Goal: Information Seeking & Learning: Learn about a topic

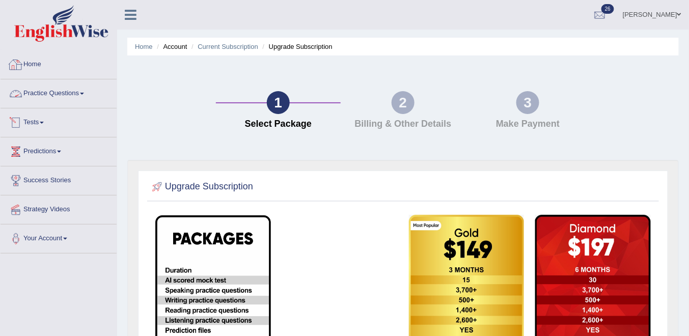
click at [27, 62] on link "Home" at bounding box center [59, 62] width 116 height 25
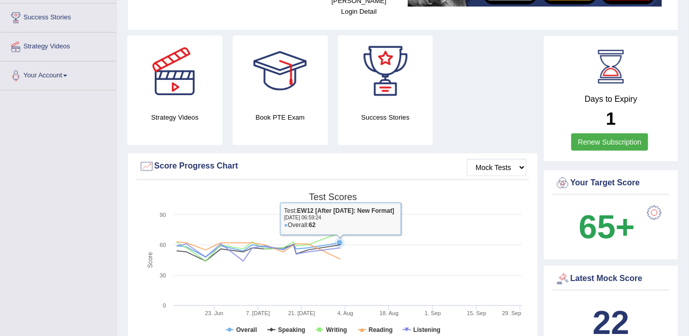
scroll to position [204, 0]
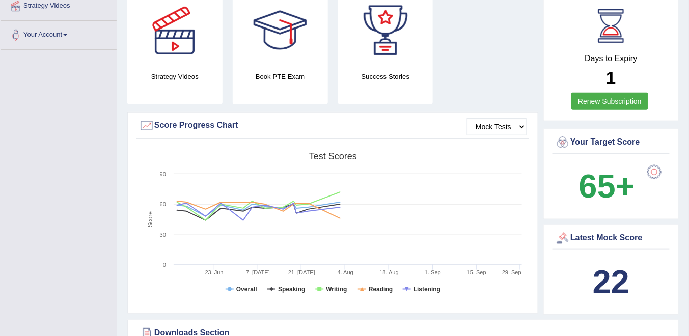
click at [615, 93] on link "Renew Subscription" at bounding box center [609, 101] width 77 height 17
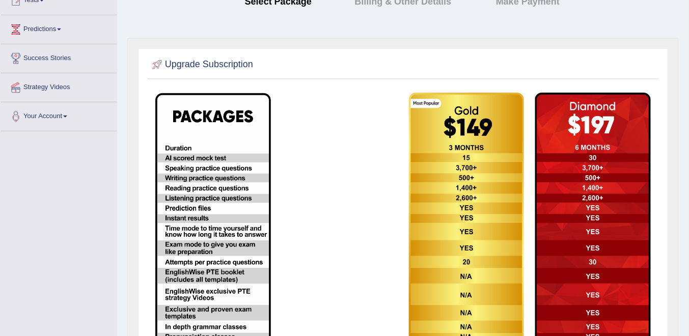
scroll to position [41, 0]
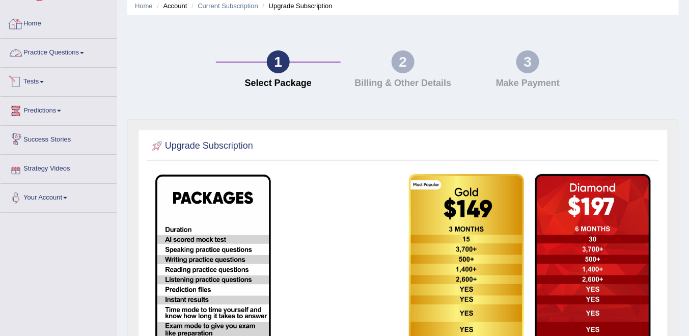
click at [29, 25] on link "Home" at bounding box center [59, 22] width 116 height 25
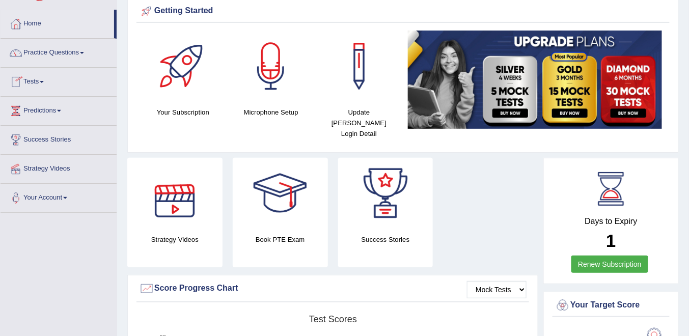
scroll to position [81, 0]
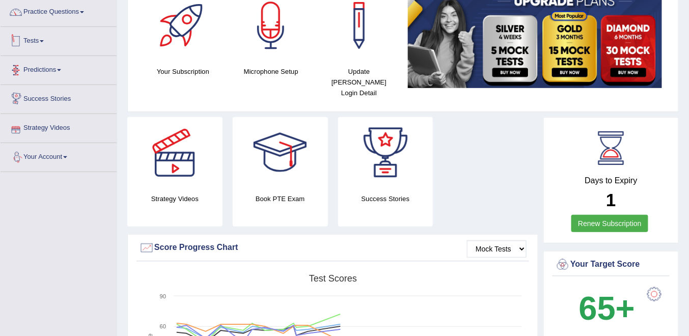
click at [48, 41] on link "Tests" at bounding box center [59, 39] width 116 height 25
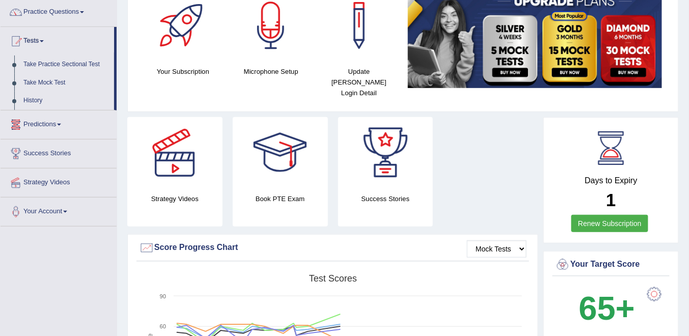
click at [60, 121] on link "Predictions" at bounding box center [59, 122] width 116 height 25
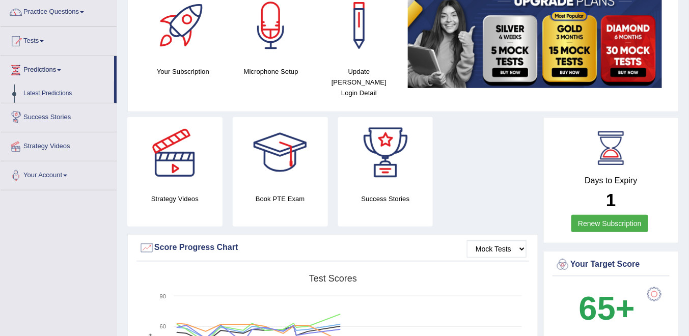
click at [63, 72] on link "Predictions" at bounding box center [58, 68] width 114 height 25
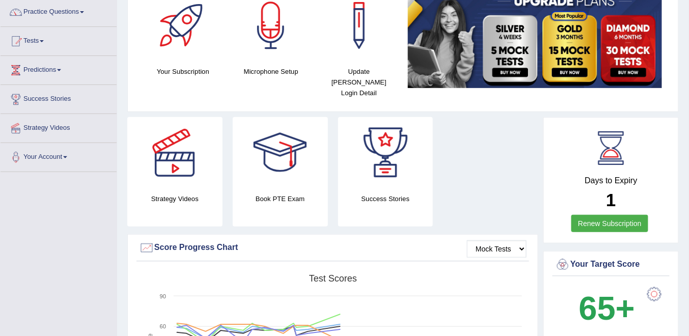
click at [57, 69] on link "Predictions" at bounding box center [59, 68] width 116 height 25
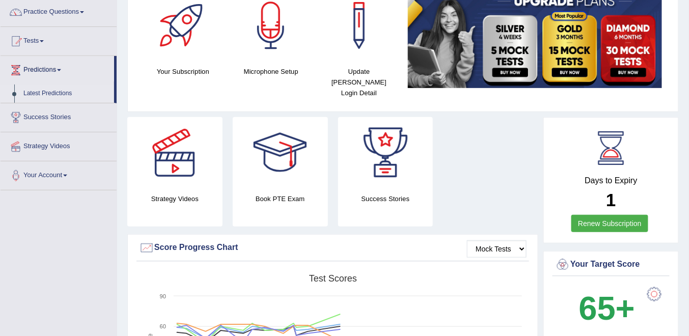
click at [47, 94] on link "Latest Predictions" at bounding box center [66, 94] width 95 height 18
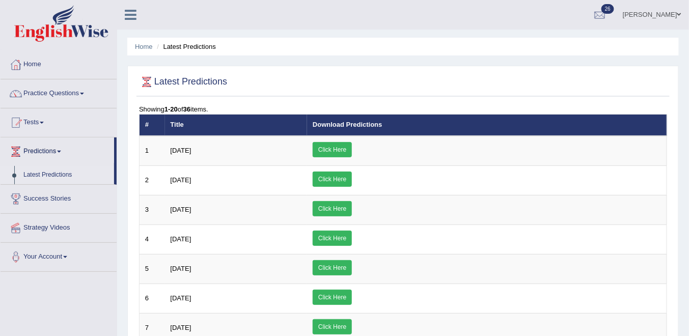
scroll to position [41, 0]
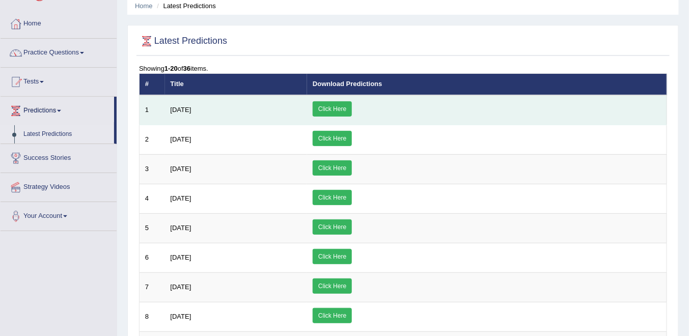
click at [352, 106] on link "Click Here" at bounding box center [332, 108] width 39 height 15
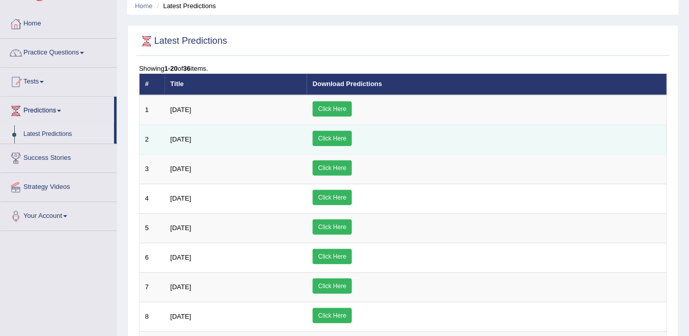
click at [352, 136] on link "Click Here" at bounding box center [332, 138] width 39 height 15
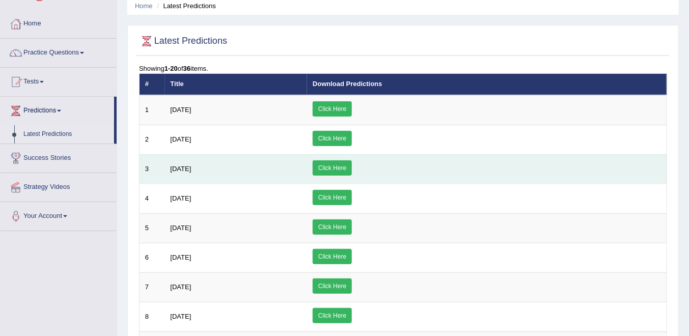
click at [352, 166] on link "Click Here" at bounding box center [332, 167] width 39 height 15
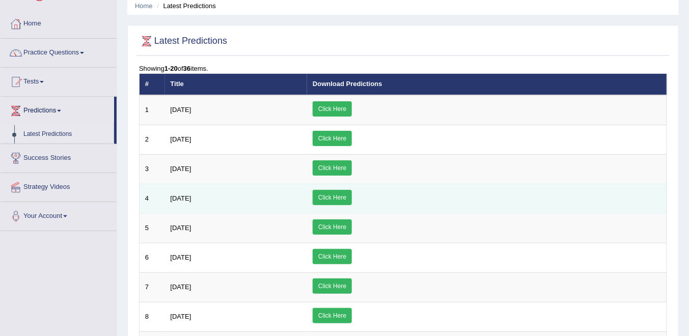
click at [352, 194] on link "Click Here" at bounding box center [332, 197] width 39 height 15
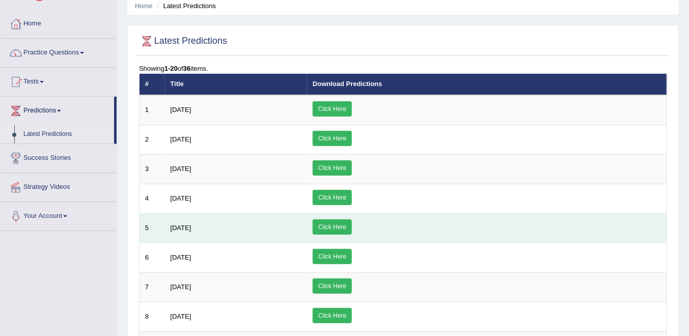
click at [352, 225] on link "Click Here" at bounding box center [332, 226] width 39 height 15
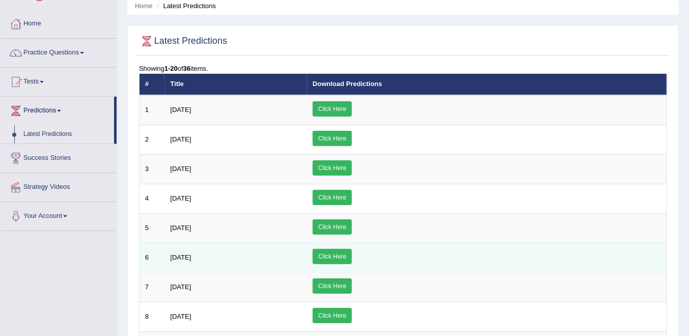
click at [352, 251] on link "Click Here" at bounding box center [332, 256] width 39 height 15
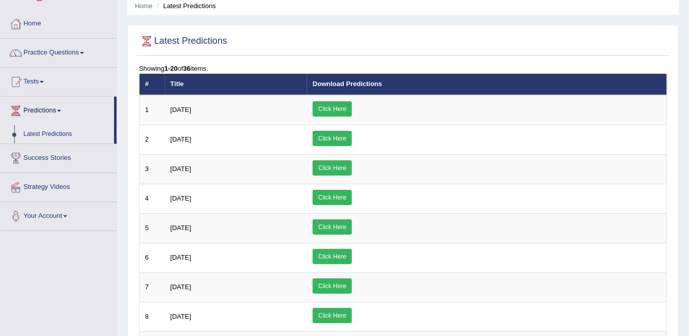
scroll to position [0, 0]
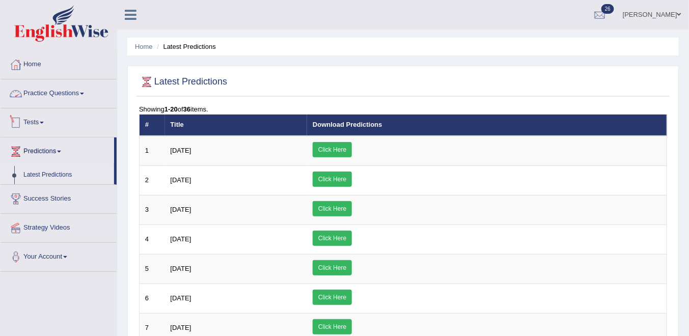
click at [43, 123] on link "Tests" at bounding box center [59, 120] width 116 height 25
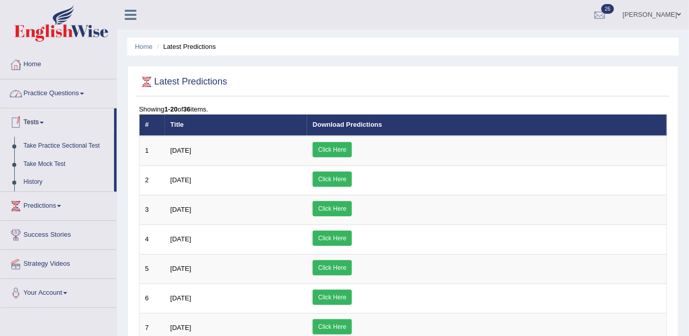
click at [89, 92] on link "Practice Questions" at bounding box center [59, 91] width 116 height 25
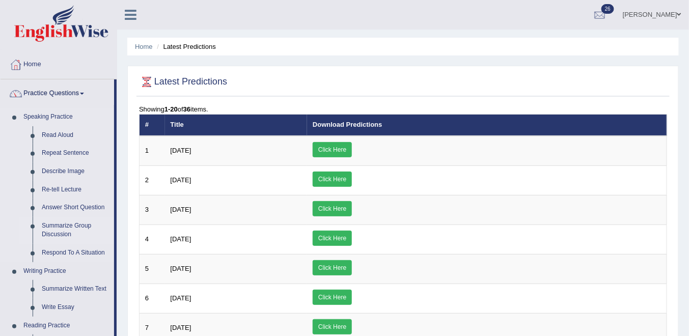
scroll to position [41, 0]
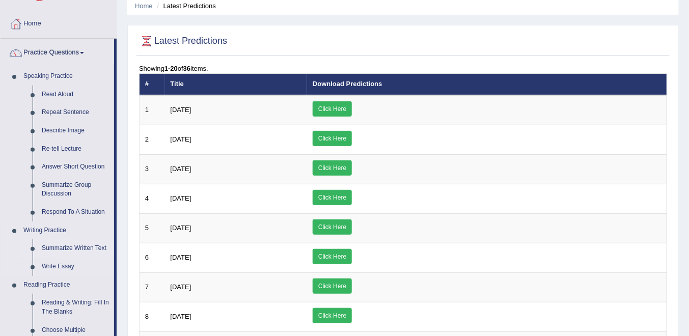
click at [67, 245] on link "Summarize Written Text" at bounding box center [75, 248] width 77 height 18
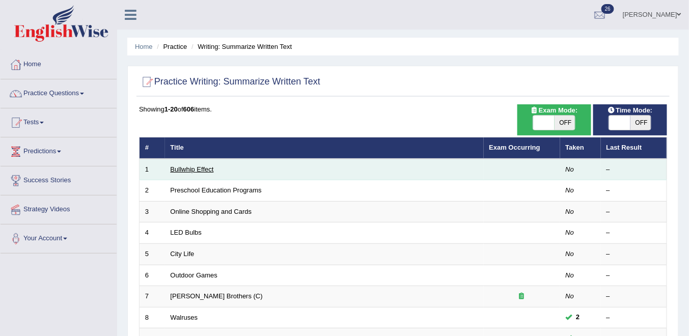
click at [196, 169] on link "Bullwhip Effect" at bounding box center [192, 169] width 43 height 8
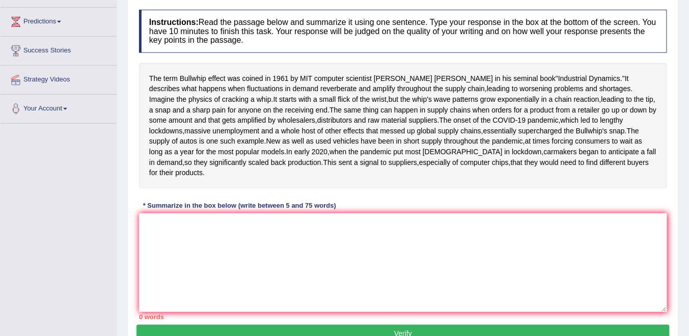
scroll to position [171, 0]
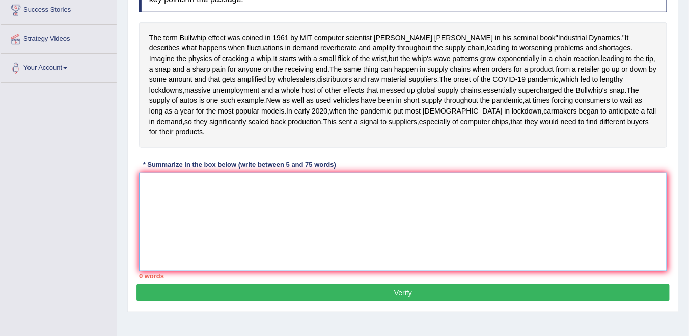
click at [193, 258] on textarea at bounding box center [403, 222] width 528 height 99
paste textarea "1, and 2, which means that 3, so 4, but 5 because 6."
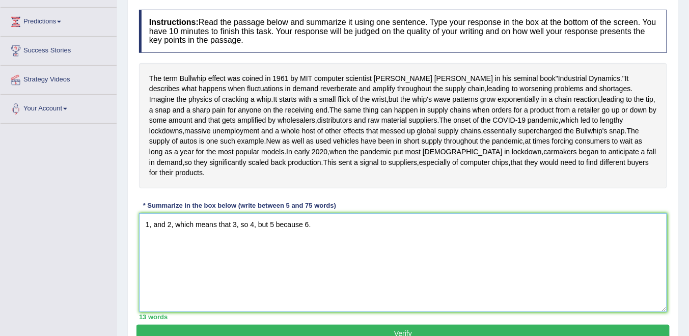
scroll to position [89, 0]
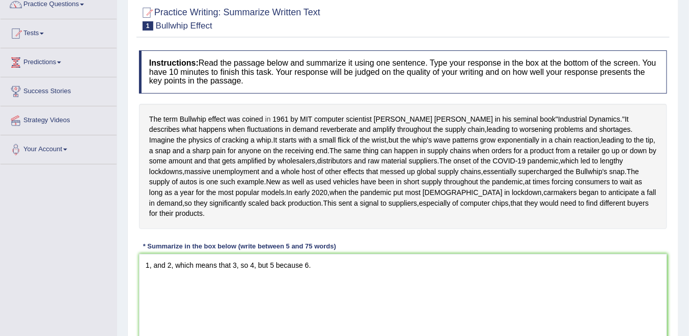
drag, startPoint x: 148, startPoint y: 116, endPoint x: 268, endPoint y: 116, distance: 119.6
click at [268, 116] on div "The term Bullwhip effect was coined in 1961 by MIT computer scientist Jay Forre…" at bounding box center [403, 166] width 528 height 125
drag, startPoint x: 287, startPoint y: 116, endPoint x: 197, endPoint y: 125, distance: 90.6
click at [197, 119] on div "The term Bullwhip effect was coined in 1961 by MIT computer scientist Jay Forre…" at bounding box center [403, 166] width 528 height 125
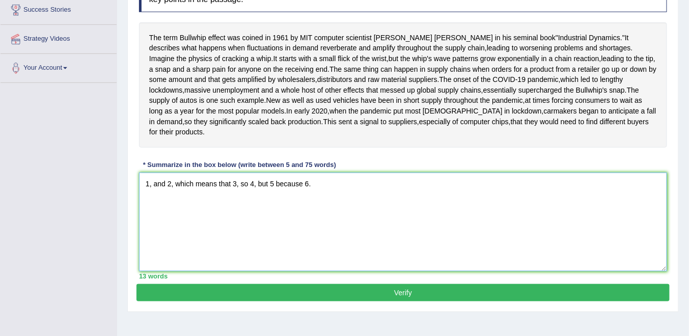
drag, startPoint x: 147, startPoint y: 233, endPoint x: 135, endPoint y: 232, distance: 12.3
click at [135, 232] on div "Practice Writing: Summarize Written Text 1 Bullwhip Effect Instructions: Read t…" at bounding box center [402, 113] width 551 height 397
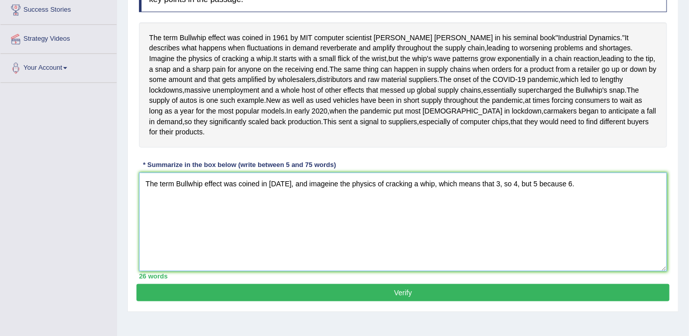
click at [491, 234] on textarea "The term Bullwhip effect was coined in 1961, and imageine the physics of cracki…" at bounding box center [403, 222] width 528 height 99
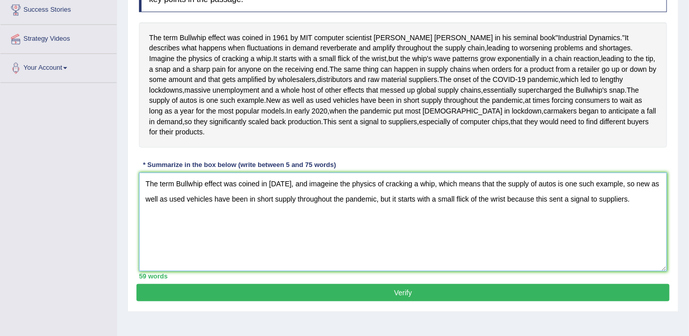
click at [642, 255] on textarea "The term Bullwhip effect was coined in 1961, and imageine the physics of cracki…" at bounding box center [403, 222] width 528 height 99
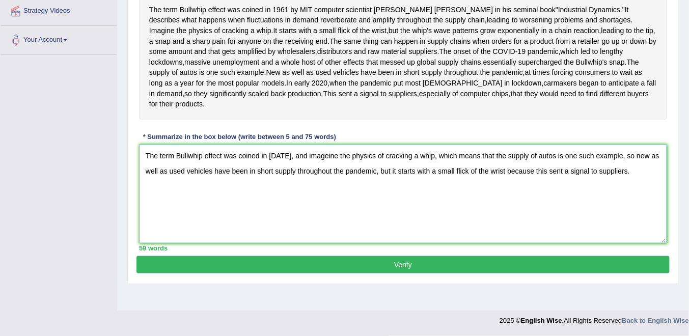
type textarea "The term Bullwhip effect was coined in 1961, and imageine the physics of cracki…"
drag, startPoint x: 415, startPoint y: 296, endPoint x: 432, endPoint y: 331, distance: 38.5
click at [415, 273] on button "Verify" at bounding box center [402, 264] width 533 height 17
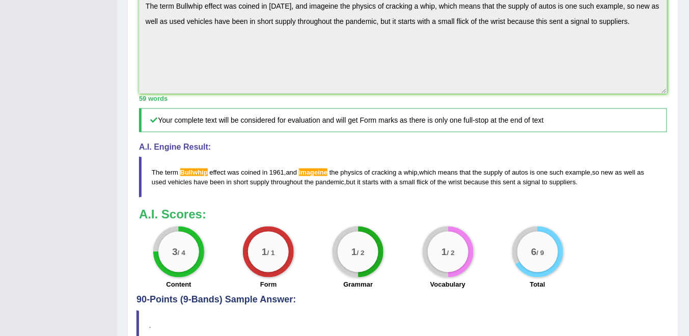
scroll to position [374, 0]
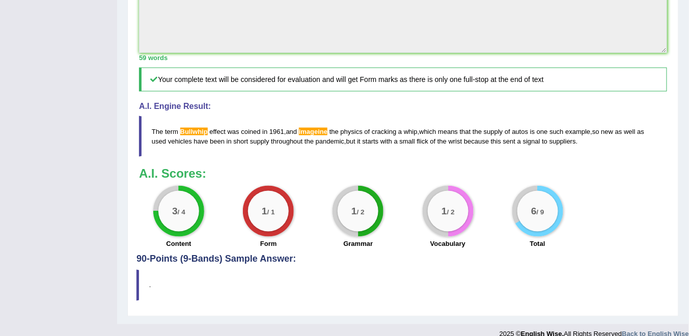
click at [195, 135] on span "Bullwhip" at bounding box center [193, 132] width 27 height 8
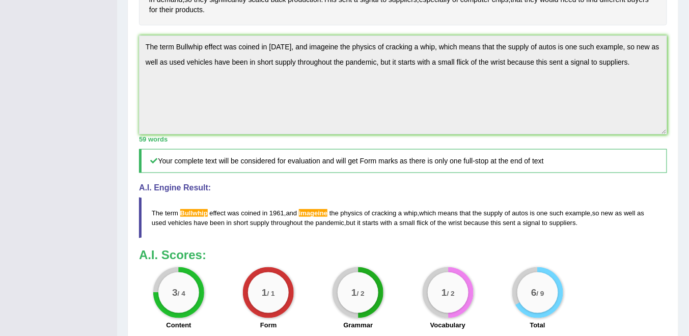
scroll to position [333, 0]
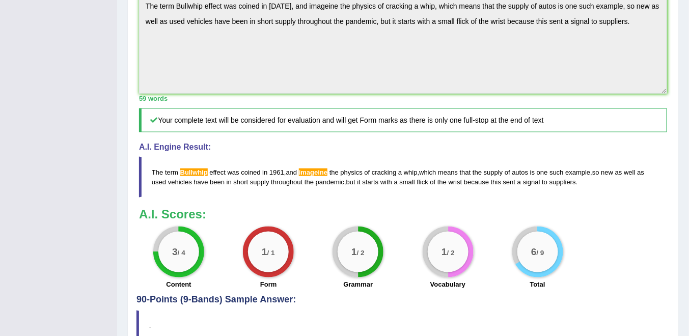
drag, startPoint x: 592, startPoint y: 231, endPoint x: 174, endPoint y: 221, distance: 418.1
click at [165, 198] on blockquote "The term Bullwhip effect was coined in 1961 , and imageine the physics of crack…" at bounding box center [403, 177] width 528 height 41
click at [174, 176] on span "term" at bounding box center [171, 173] width 13 height 8
drag, startPoint x: 170, startPoint y: 224, endPoint x: 315, endPoint y: 257, distance: 148.8
click at [177, 176] on span "term" at bounding box center [171, 173] width 13 height 8
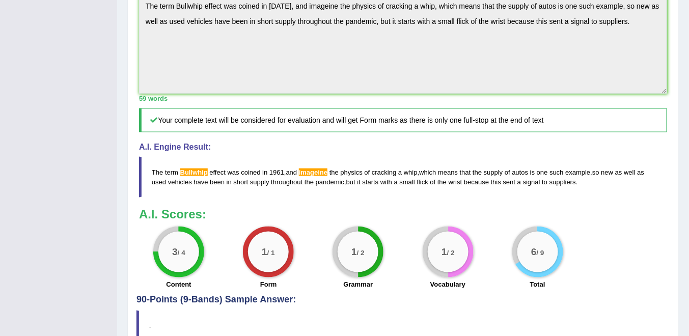
scroll to position [415, 0]
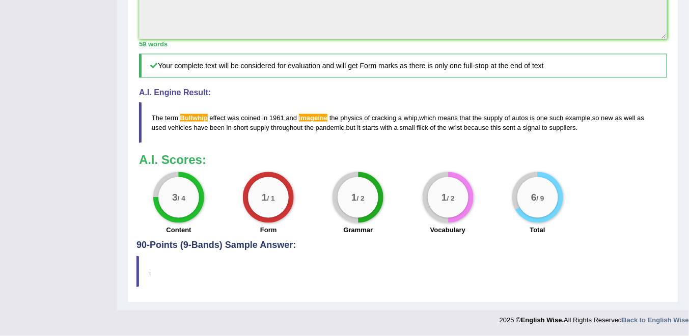
drag, startPoint x: 577, startPoint y: 151, endPoint x: 190, endPoint y: 153, distance: 386.9
click at [190, 143] on blockquote "The term Bullwhip effect was coined in 1961 , and imageine the physics of crack…" at bounding box center [403, 122] width 528 height 41
drag, startPoint x: 190, startPoint y: 145, endPoint x: 222, endPoint y: 106, distance: 50.3
click at [193, 143] on blockquote "The term Bullwhip effect was coined in 1961 , and imageine the physics of crack…" at bounding box center [403, 122] width 528 height 41
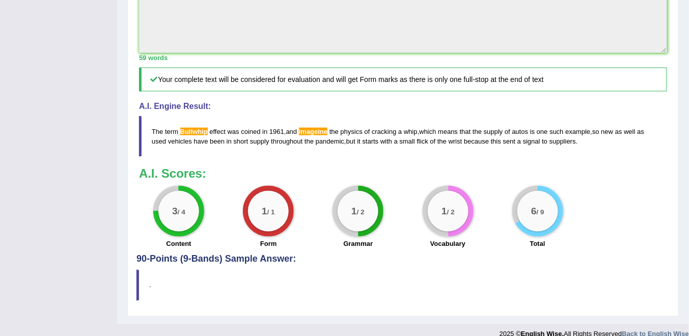
scroll to position [293, 0]
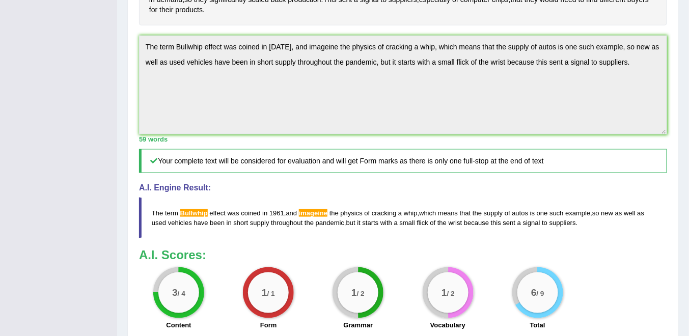
click at [104, 88] on div "Toggle navigation Home Practice Questions Speaking Practice Read Aloud Repeat S…" at bounding box center [344, 66] width 689 height 719
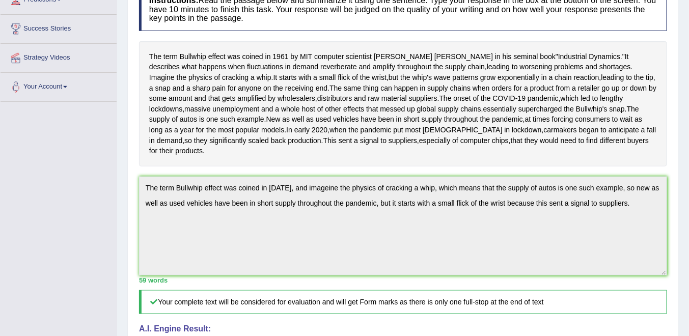
scroll to position [30, 0]
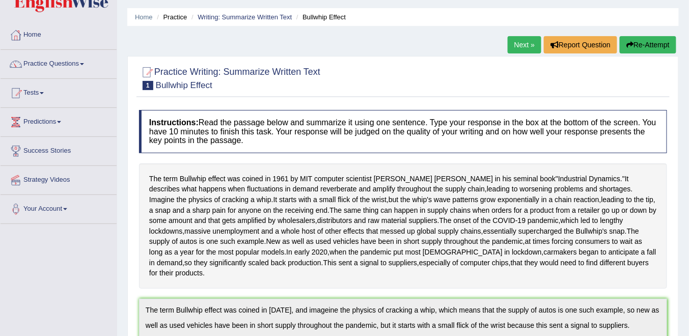
drag, startPoint x: 640, startPoint y: 45, endPoint x: 617, endPoint y: 56, distance: 26.4
click at [638, 47] on button "Re-Attempt" at bounding box center [648, 44] width 57 height 17
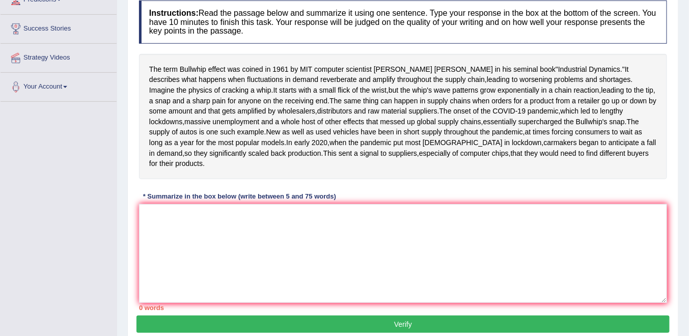
scroll to position [192, 0]
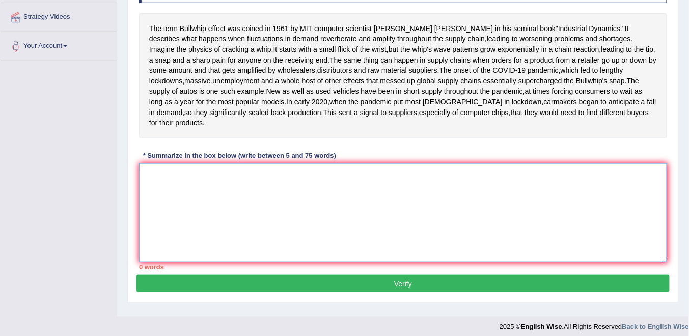
click at [181, 240] on textarea at bounding box center [403, 212] width 528 height 99
paste textarea "The term Bullwhip effect was coined in [DATE], and imageine the physics of crac…"
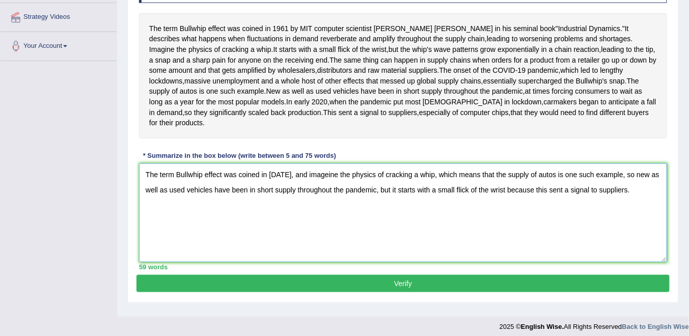
scroll to position [152, 0]
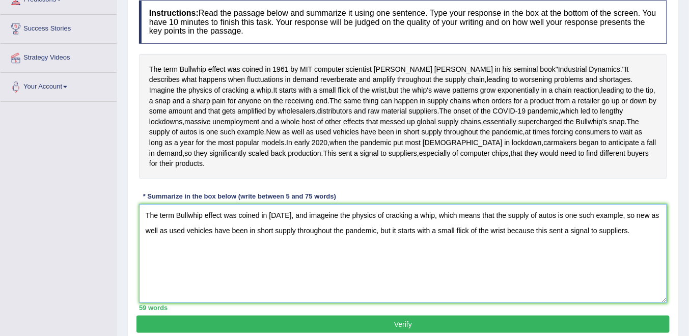
click at [204, 267] on textarea "The term Bullwhip effect was coined in 1961, and imageine the physics of cracki…" at bounding box center [403, 253] width 528 height 99
click at [290, 264] on textarea "The term effect was coined in 1961, and imageine the physics of cracking a whip…" at bounding box center [403, 253] width 528 height 99
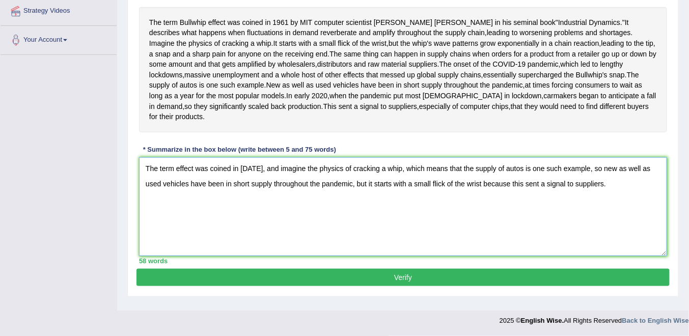
type textarea "The term effect was coined in 1961, and imagine the physics of cracking a whip,…"
click at [370, 286] on button "Verify" at bounding box center [402, 277] width 533 height 17
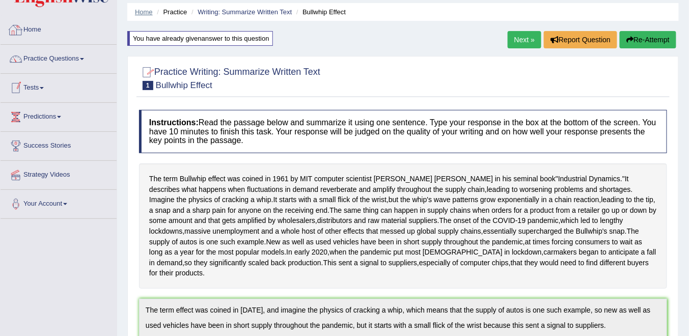
scroll to position [0, 0]
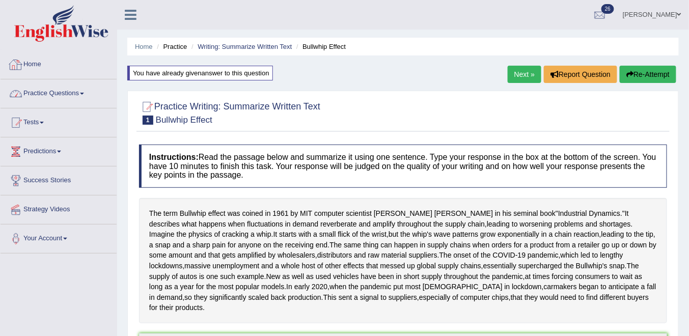
click at [86, 92] on link "Practice Questions" at bounding box center [59, 91] width 116 height 25
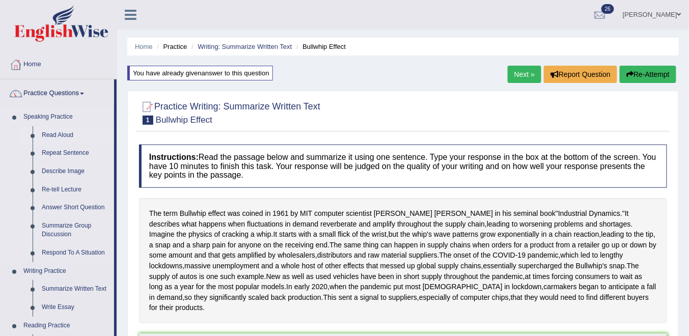
click at [58, 138] on link "Read Aloud" at bounding box center [75, 135] width 77 height 18
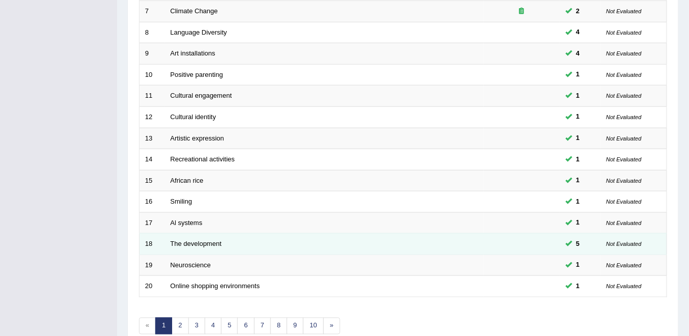
scroll to position [331, 0]
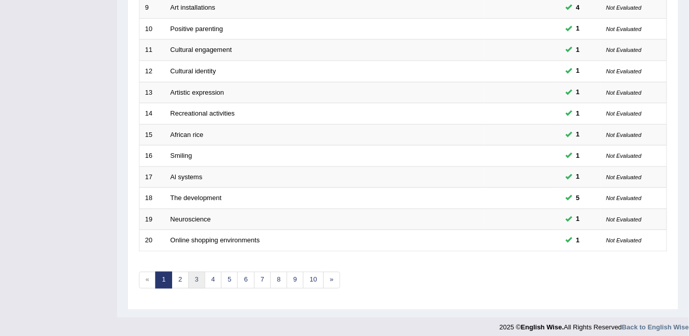
click at [196, 274] on link "3" at bounding box center [196, 280] width 17 height 17
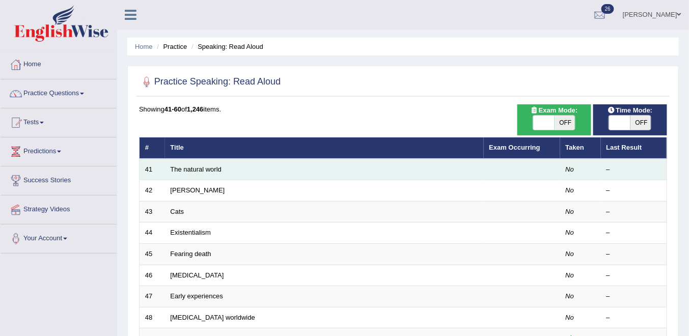
click at [187, 167] on link "The natural world" at bounding box center [196, 169] width 51 height 8
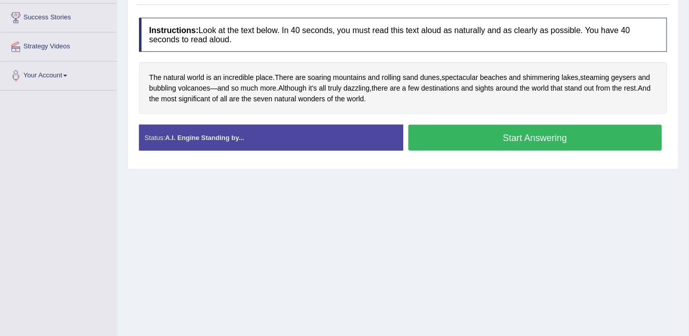
scroll to position [81, 0]
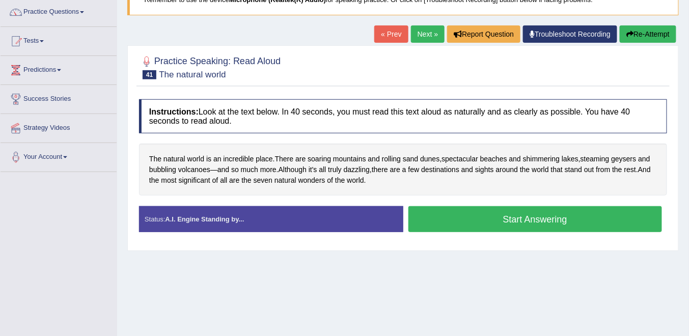
click at [434, 32] on link "Next »" at bounding box center [428, 33] width 34 height 17
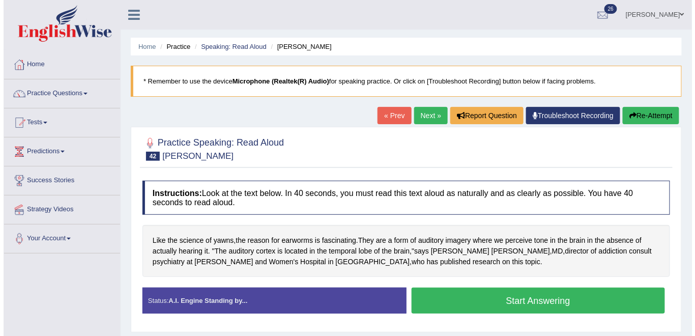
scroll to position [81, 0]
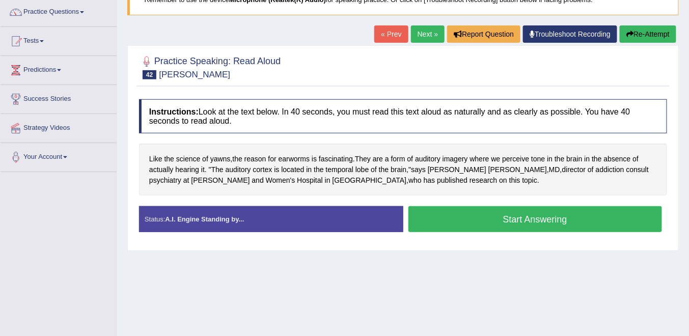
click at [511, 222] on button "Start Answering" at bounding box center [535, 219] width 254 height 26
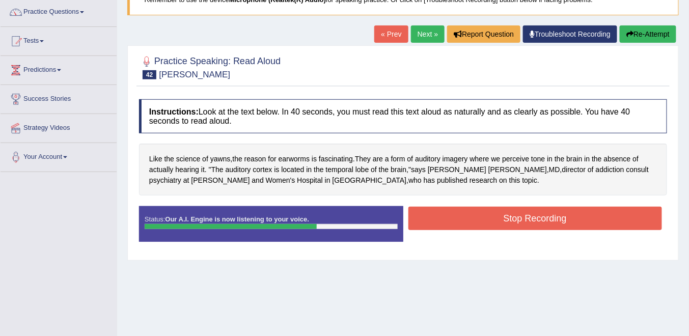
click at [490, 217] on button "Stop Recording" at bounding box center [535, 218] width 254 height 23
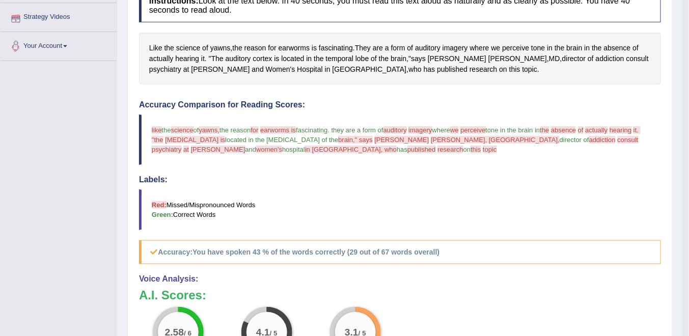
scroll to position [70, 0]
